Goal: Task Accomplishment & Management: Use online tool/utility

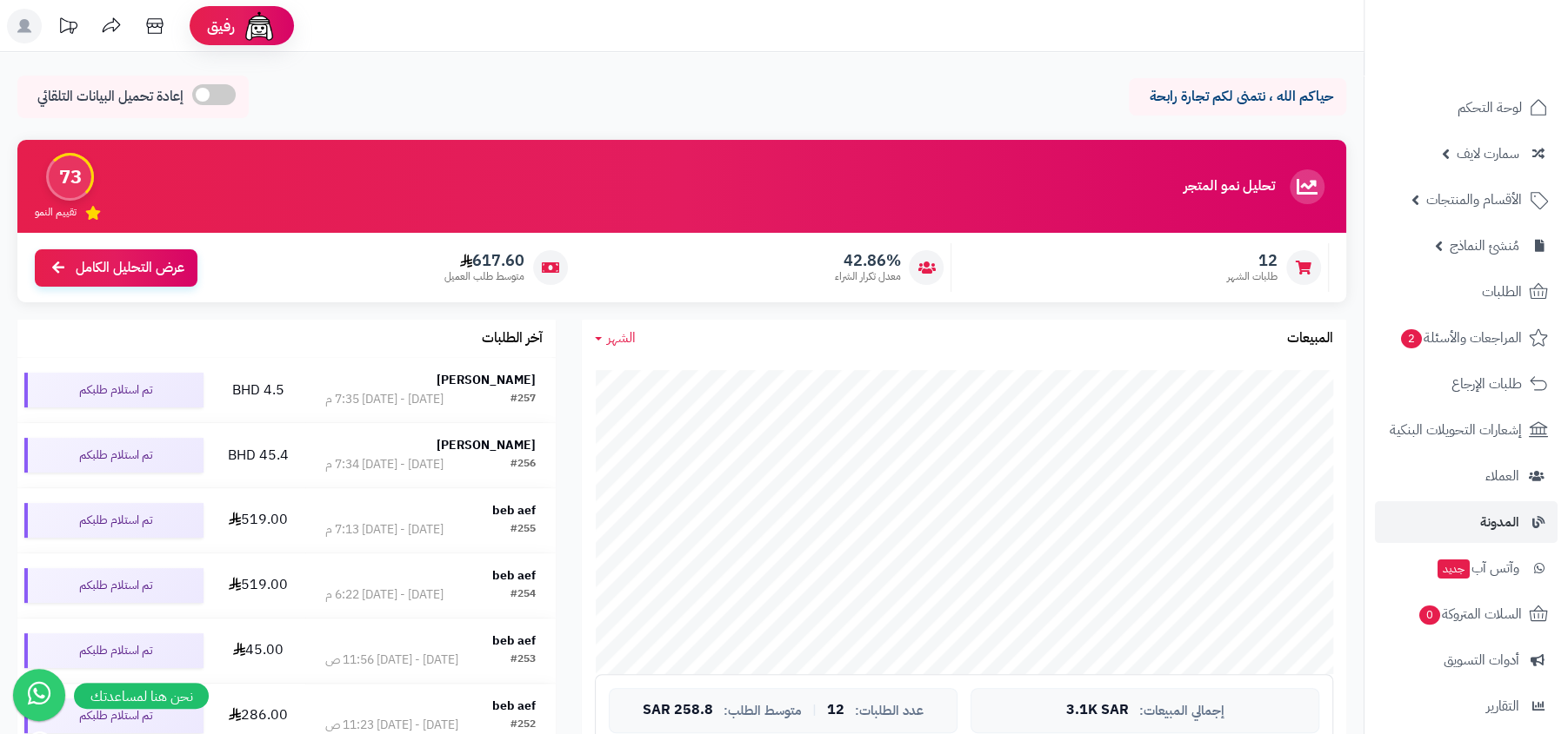
scroll to position [198, 0]
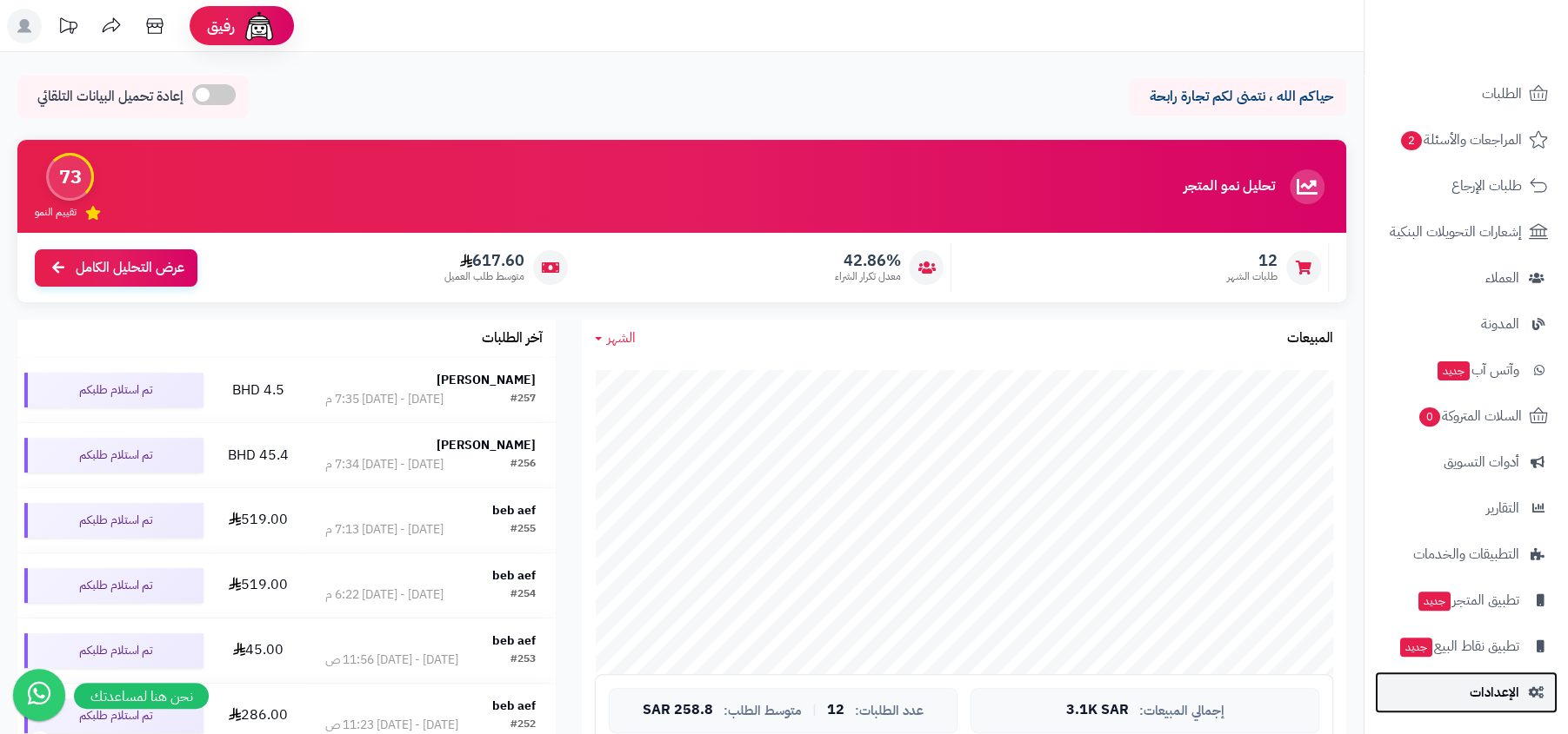
click at [1497, 695] on span "الإعدادات" at bounding box center [1494, 692] width 50 height 24
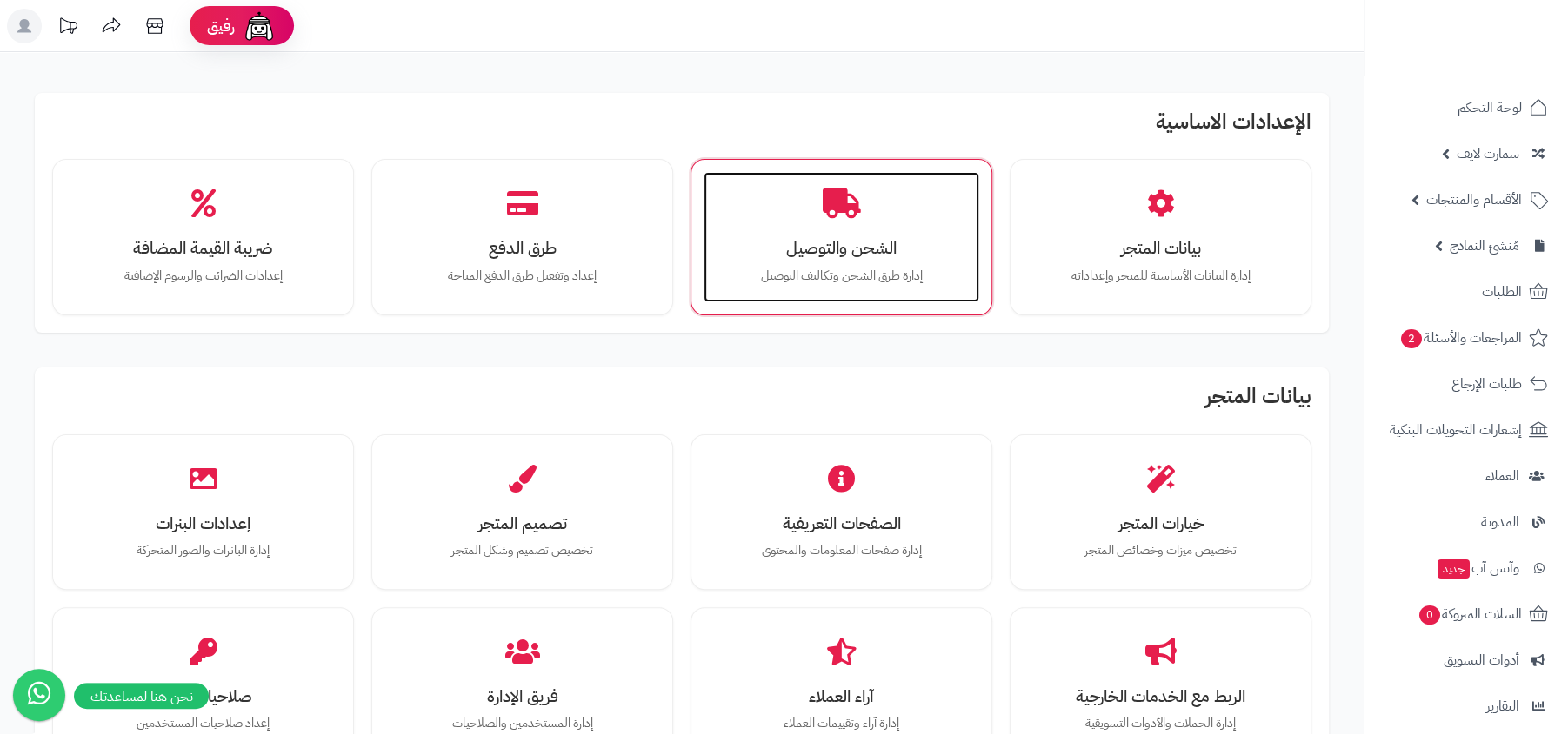
click at [871, 206] on div "الشحن والتوصيل إدارة طرق الشحن وتكاليف التوصيل" at bounding box center [841, 237] width 276 height 131
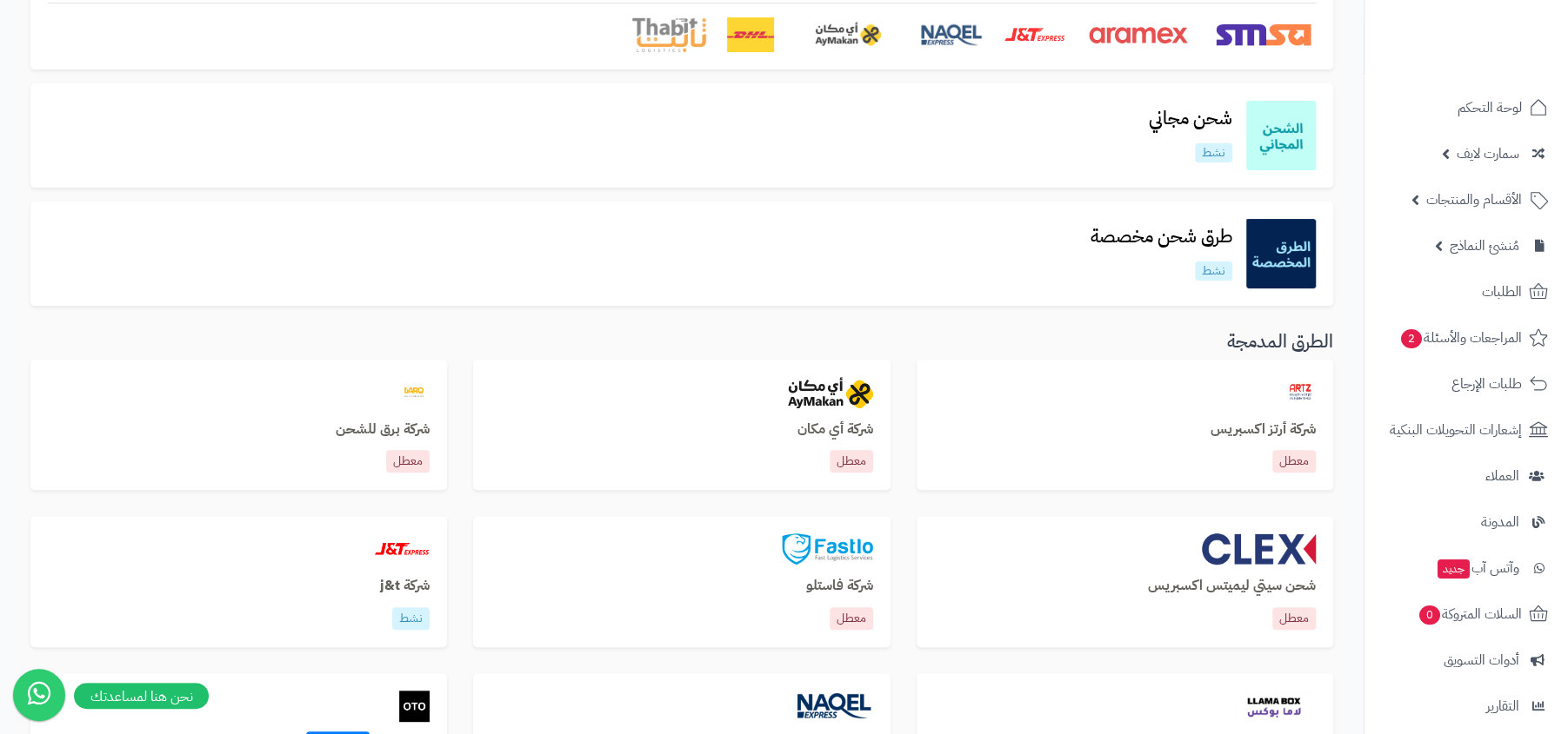
scroll to position [561, 0]
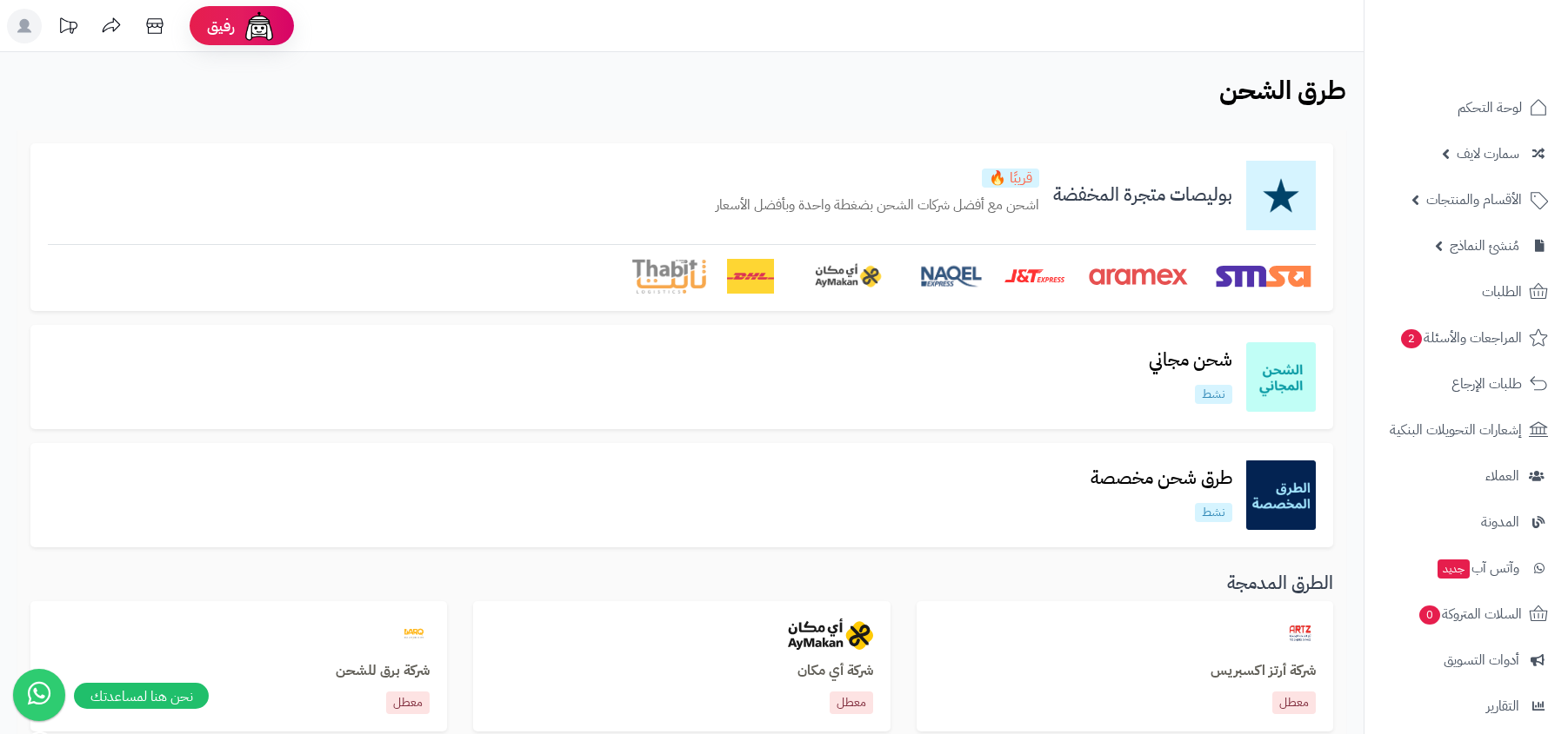
scroll to position [561, 0]
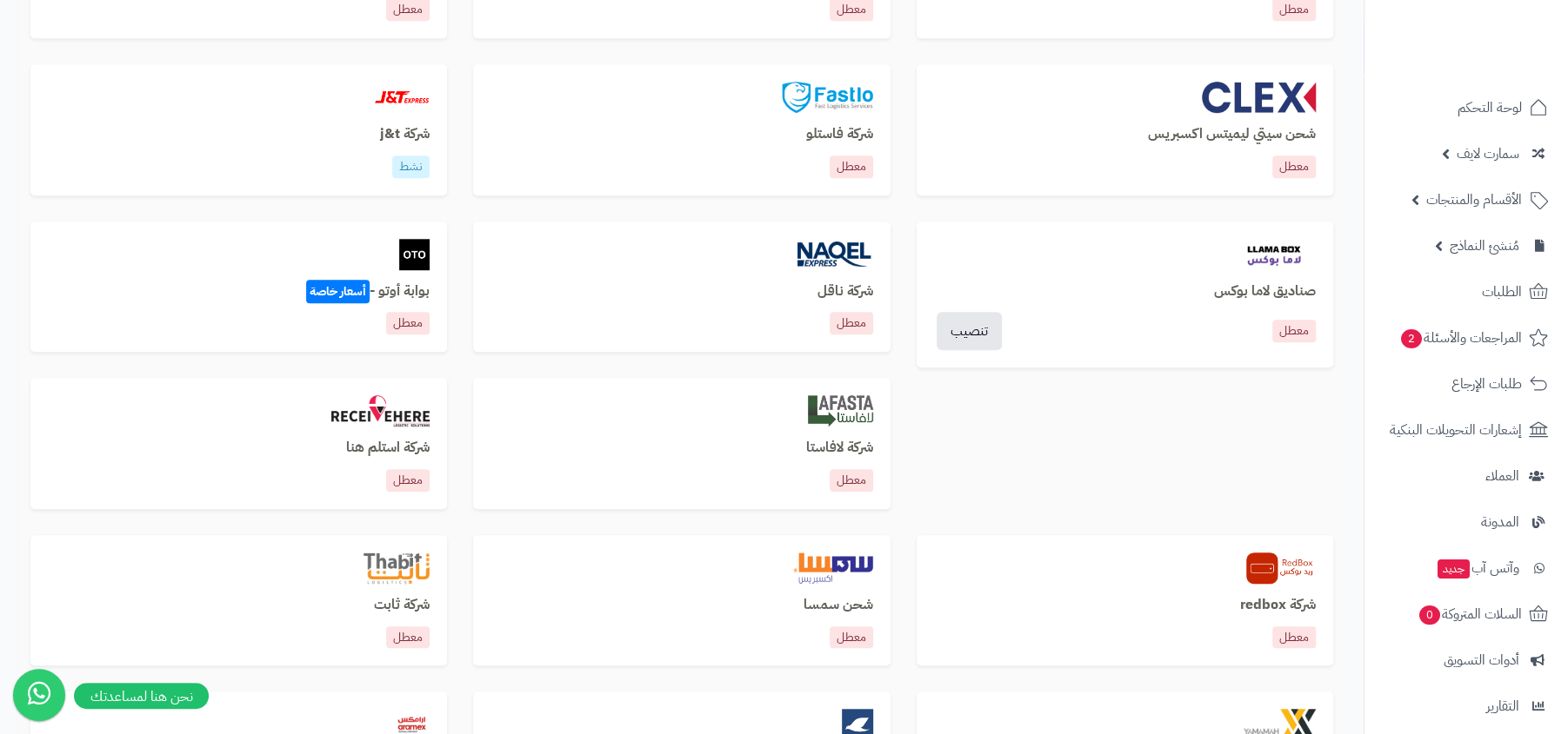
scroll to position [841, 0]
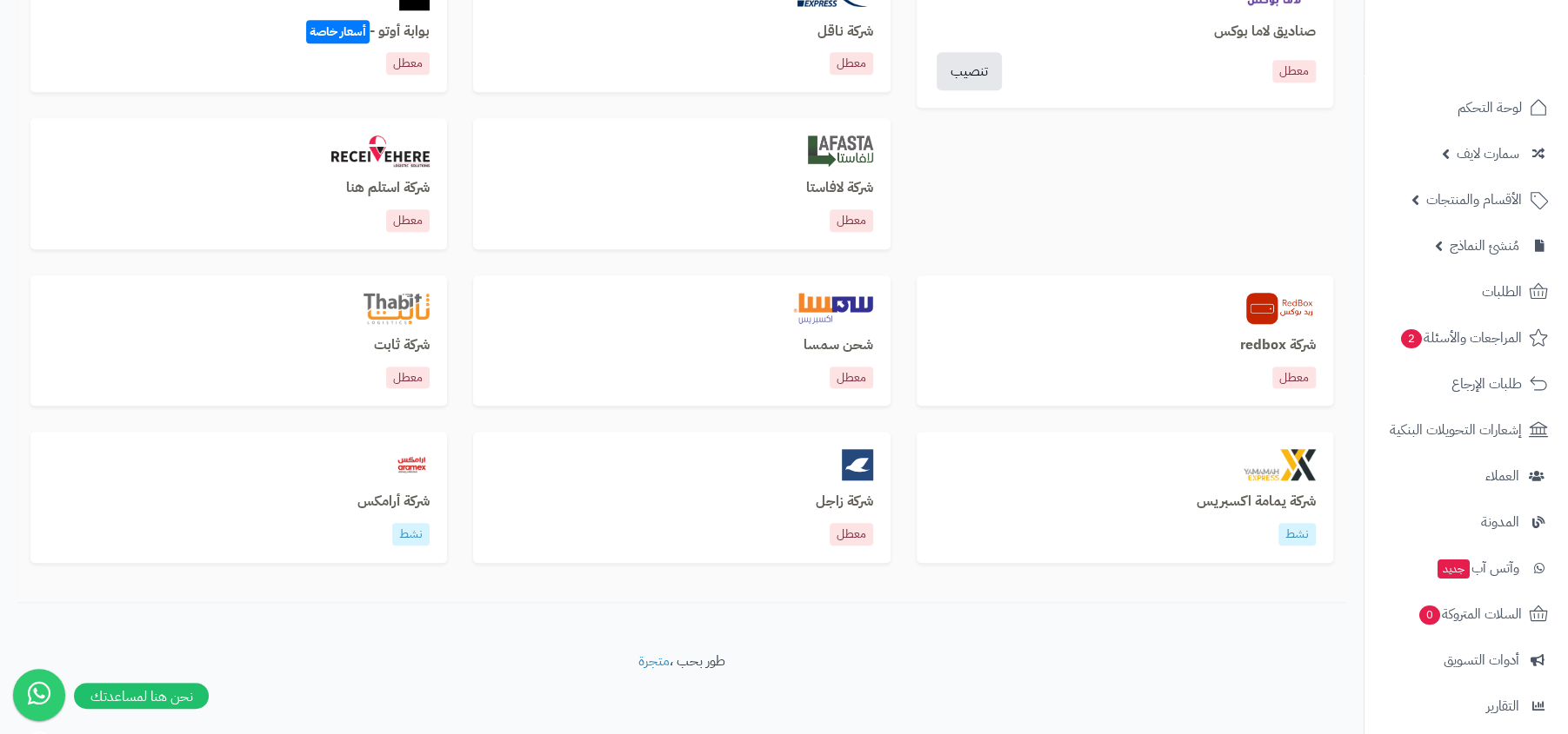
scroll to position [957, 0]
